Goal: Information Seeking & Learning: Learn about a topic

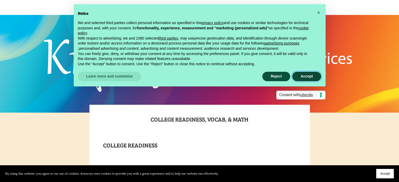
click at [297, 77] on button "Accept" at bounding box center [306, 76] width 29 height 9
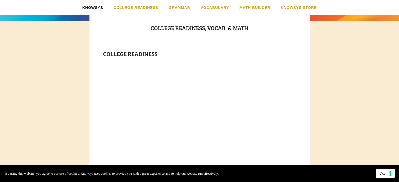
scroll to position [233, 0]
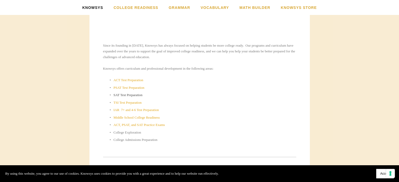
click at [125, 95] on link "SAT Test Preparation" at bounding box center [128, 95] width 29 height 4
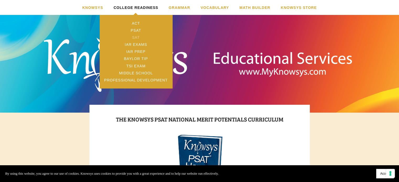
click at [137, 36] on link "SAT" at bounding box center [136, 37] width 73 height 7
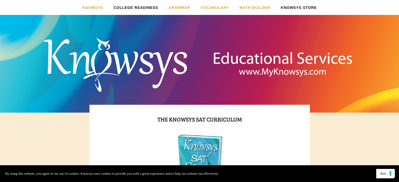
click at [297, 7] on link "Knowsys Store" at bounding box center [299, 7] width 36 height 15
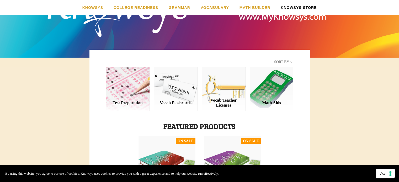
scroll to position [52, 0]
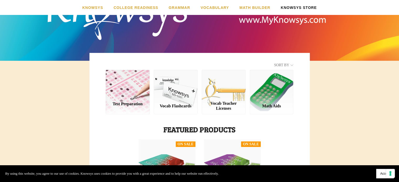
click at [133, 92] on div "Test Preparation" at bounding box center [128, 92] width 44 height 44
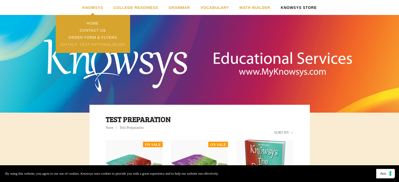
click at [89, 43] on link "SAT/ACT: Test Optional/Blind" at bounding box center [93, 44] width 74 height 7
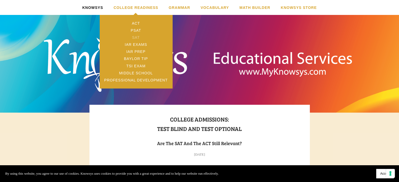
click at [137, 37] on link "SAT" at bounding box center [136, 37] width 73 height 7
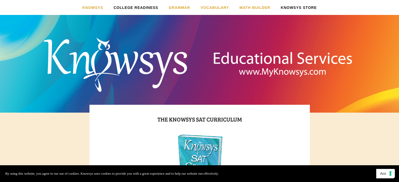
click at [293, 8] on link "Knowsys Store" at bounding box center [299, 7] width 36 height 15
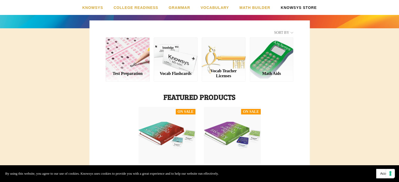
scroll to position [92, 0]
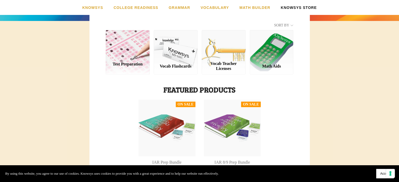
click at [122, 58] on div "Test Preparation" at bounding box center [128, 52] width 44 height 44
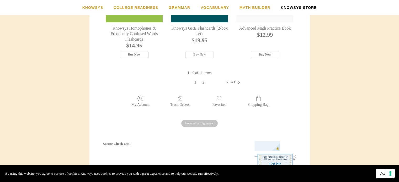
scroll to position [370, 0]
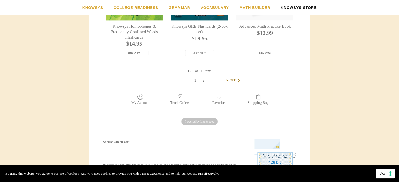
click at [230, 82] on span "Next" at bounding box center [231, 80] width 10 height 4
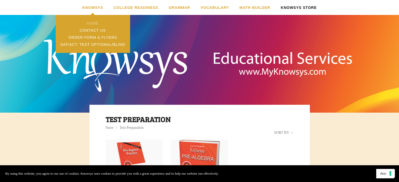
click at [94, 24] on link "Home" at bounding box center [93, 23] width 74 height 7
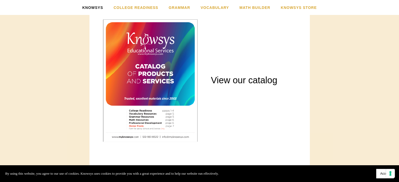
scroll to position [665, 0]
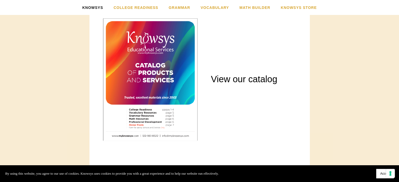
click at [171, 94] on div at bounding box center [150, 79] width 95 height 122
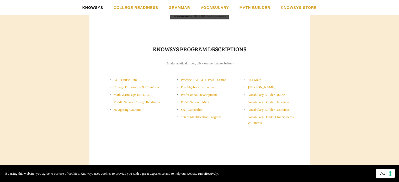
scroll to position [199, 0]
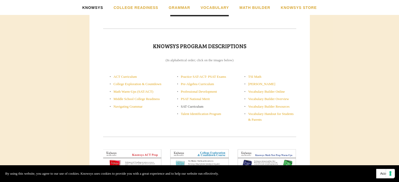
click at [186, 109] on link "SAT Curriculum" at bounding box center [192, 107] width 23 height 4
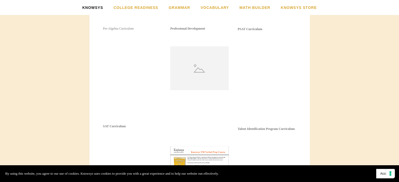
scroll to position [607, 0]
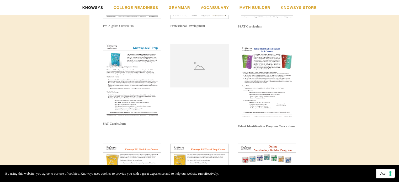
click at [141, 94] on img at bounding box center [132, 80] width 58 height 73
click at [134, 60] on img at bounding box center [132, 80] width 58 height 73
click at [129, 93] on img at bounding box center [132, 80] width 58 height 73
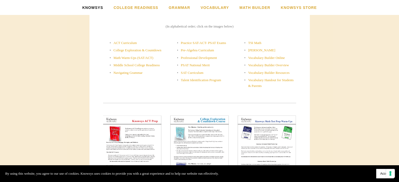
scroll to position [244, 0]
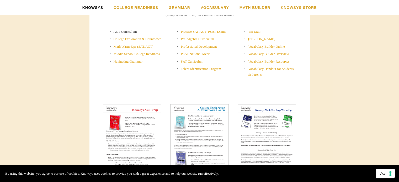
click at [132, 31] on link "ACT Curriculum" at bounding box center [125, 32] width 23 height 4
